Goal: Information Seeking & Learning: Find specific fact

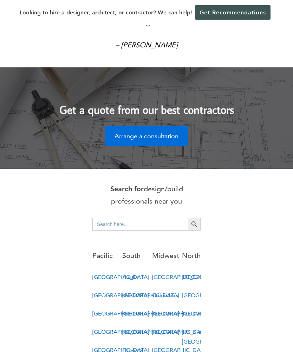
scroll to position [229, 0]
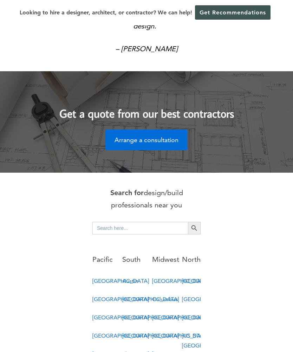
click at [123, 231] on input "Search for:" at bounding box center [140, 228] width 96 height 13
type input "Reno Carson city no"
click at [194, 228] on button "Search Button" at bounding box center [194, 228] width 13 height 13
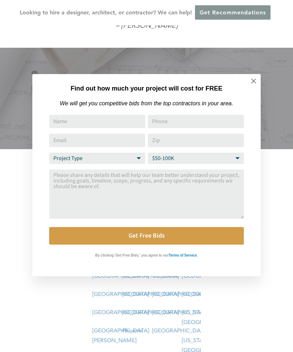
click at [257, 76] on button at bounding box center [253, 81] width 25 height 25
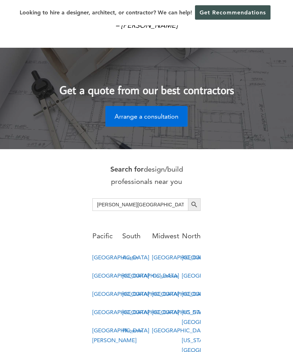
click at [131, 207] on input "Reno Carson city no" at bounding box center [140, 204] width 96 height 13
type input "Reno [GEOGRAPHIC_DATA] [US_STATE]"
click at [194, 205] on button "Search Button" at bounding box center [194, 205] width 13 height 13
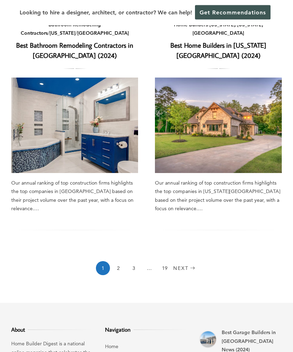
scroll to position [769, 0]
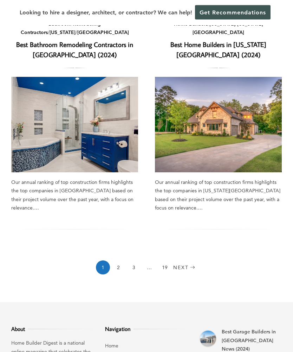
click at [187, 261] on link "Next" at bounding box center [185, 268] width 24 height 14
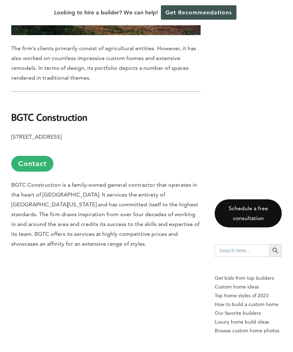
scroll to position [3225, 0]
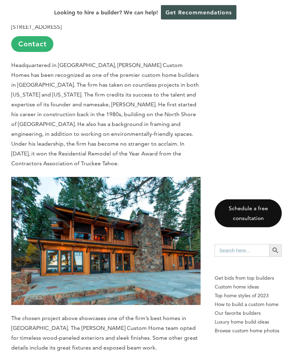
scroll to position [0, 0]
